Goal: Navigation & Orientation: Find specific page/section

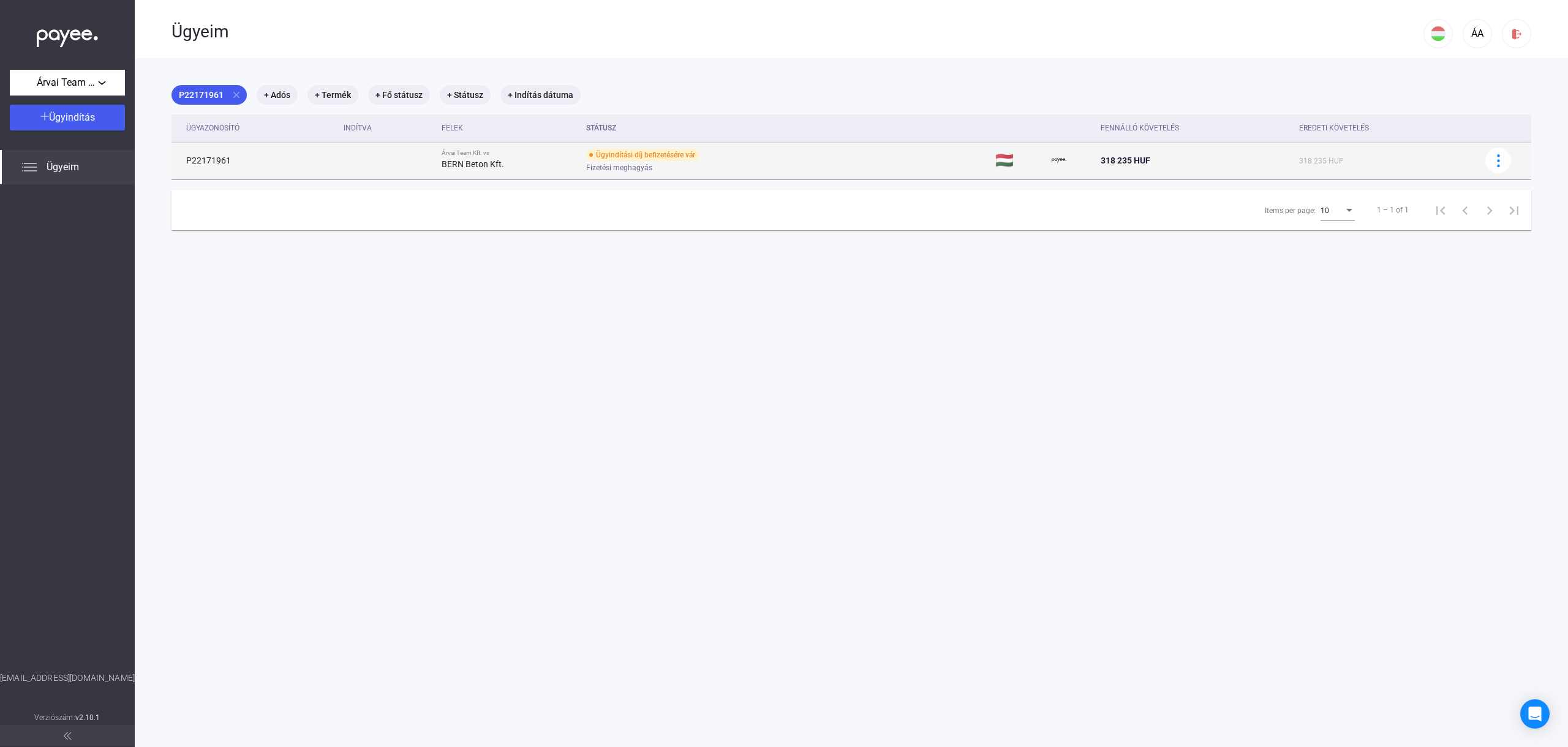
click at [532, 158] on div "BERN Beton Kft." at bounding box center [509, 164] width 134 height 15
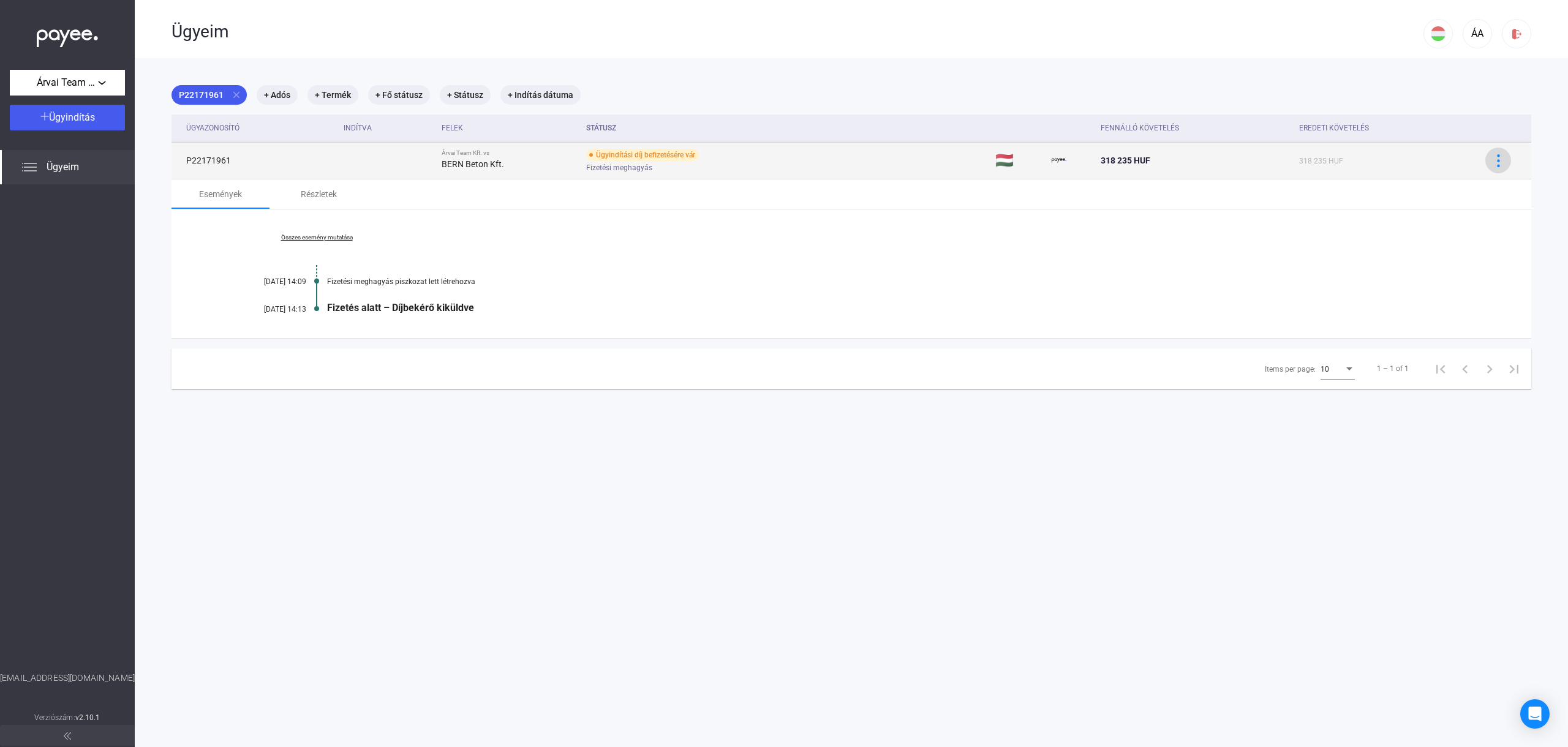
click at [1494, 153] on button at bounding box center [1498, 160] width 26 height 26
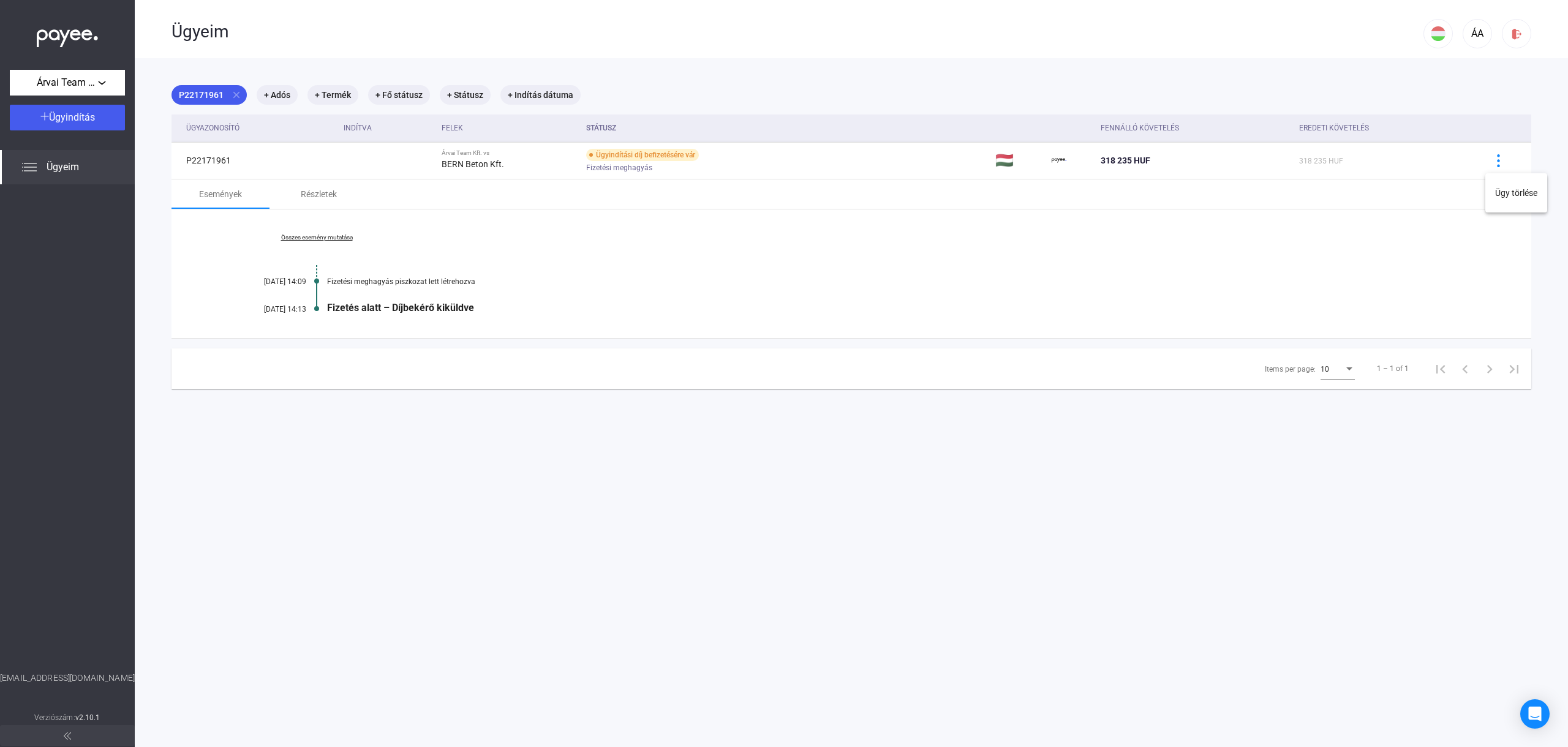
click at [1462, 97] on div at bounding box center [784, 374] width 1568 height 747
click at [1477, 36] on div "ÁA" at bounding box center [1477, 34] width 21 height 15
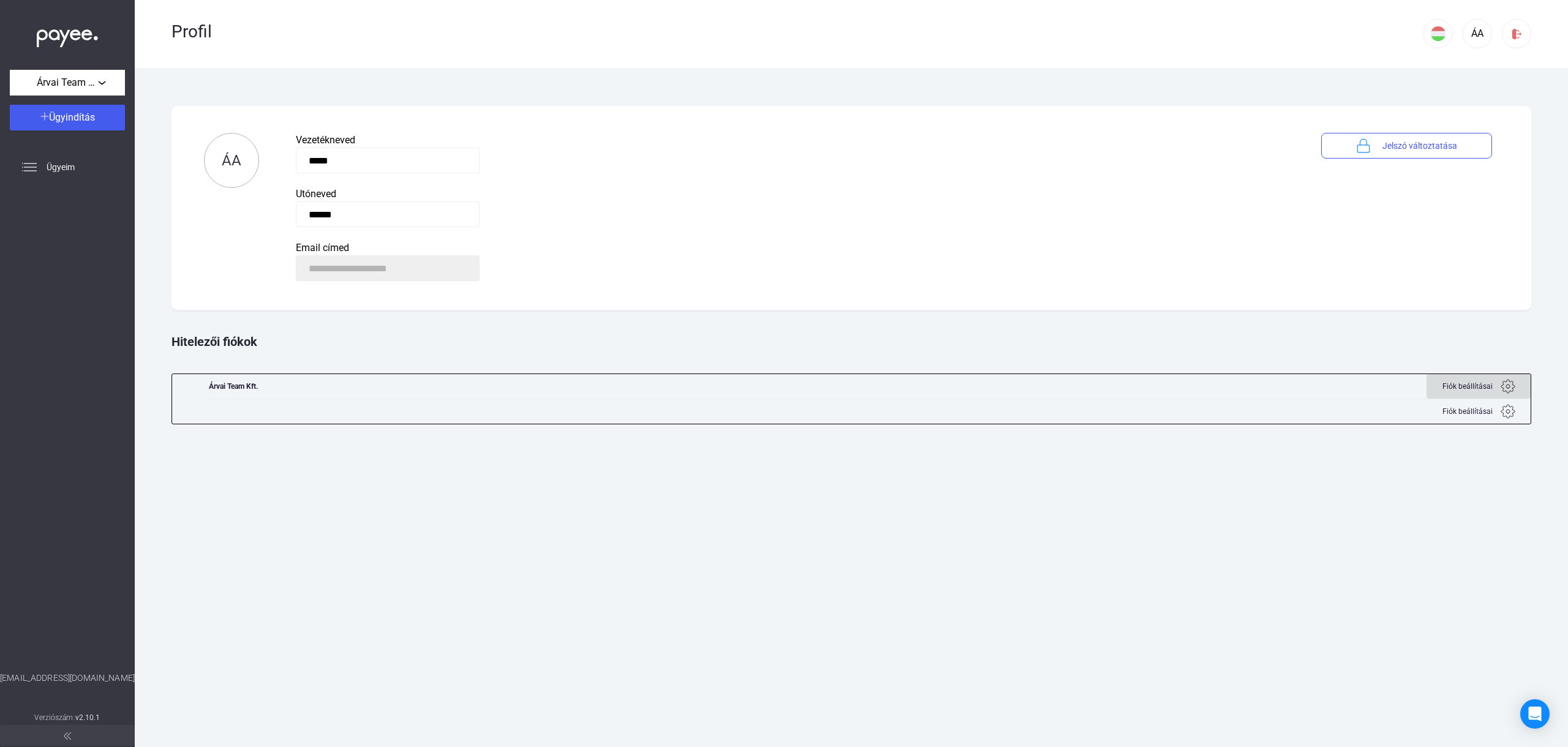
click at [1459, 388] on span "Fiók beállításai" at bounding box center [1468, 386] width 50 height 15
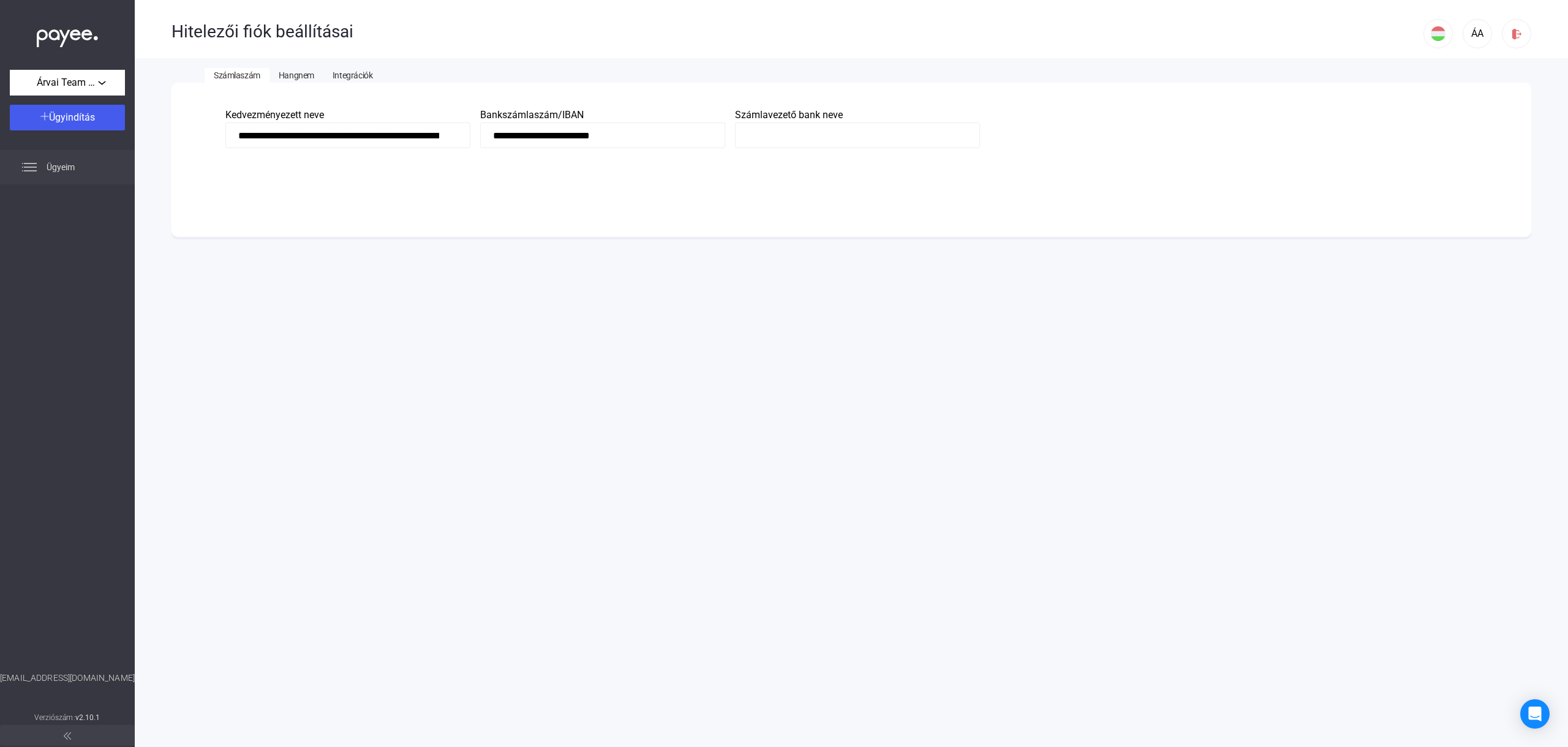
click at [80, 163] on div "Ügyeim" at bounding box center [67, 167] width 134 height 34
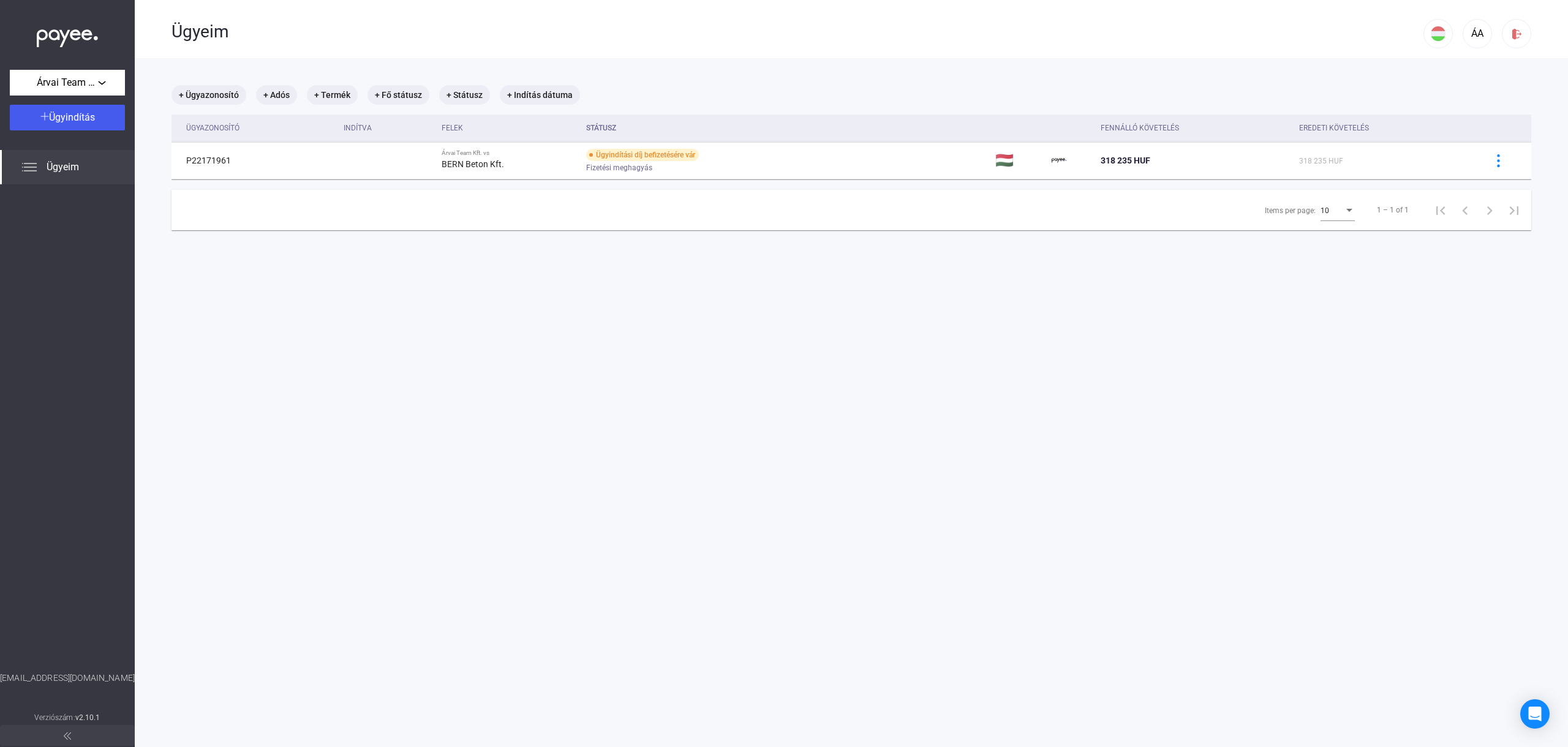
click at [589, 270] on main "+ Ügyazonosító + Adós + Termék + Fő státusz + Státusz + Indítás dátuma Ügyazono…" at bounding box center [851, 432] width 1434 height 747
